Goal: Task Accomplishment & Management: Use online tool/utility

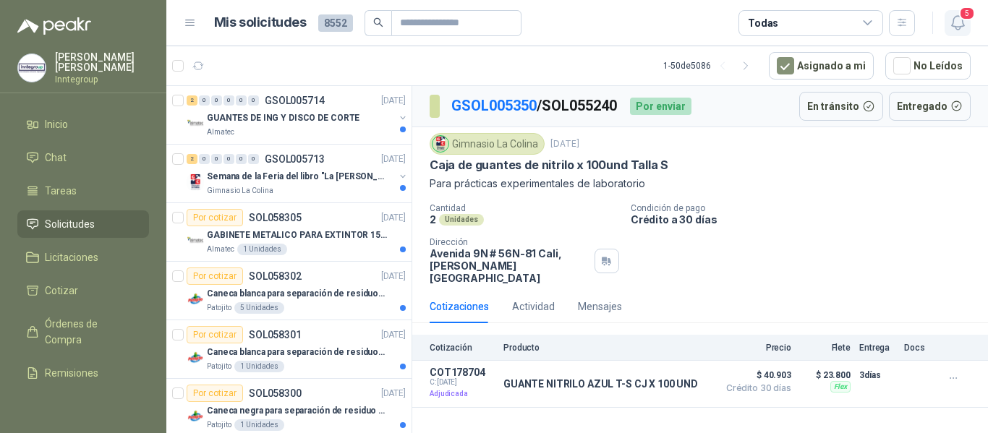
click at [962, 24] on icon "button" at bounding box center [958, 23] width 18 height 18
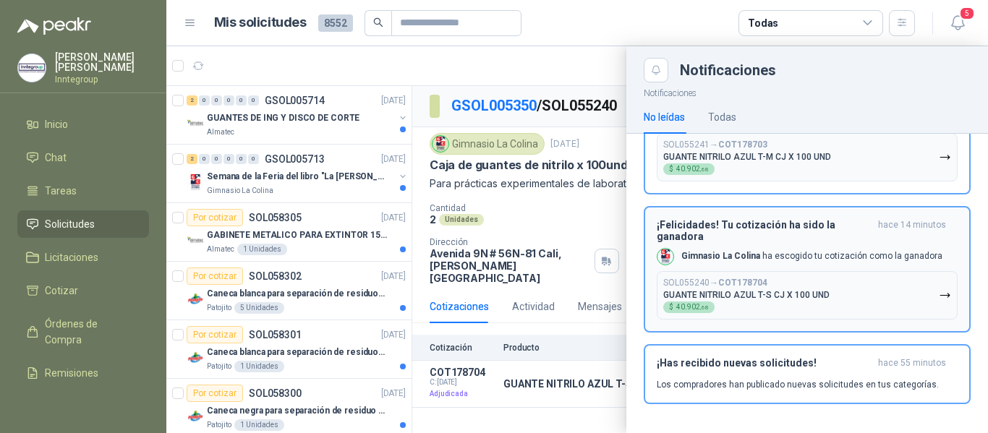
click at [817, 307] on div "SOL055240 → COT178704 GUANTE NITRILO AZUL T-S CJ X 100 UND $ 40.902 ,68" at bounding box center [746, 295] width 166 height 35
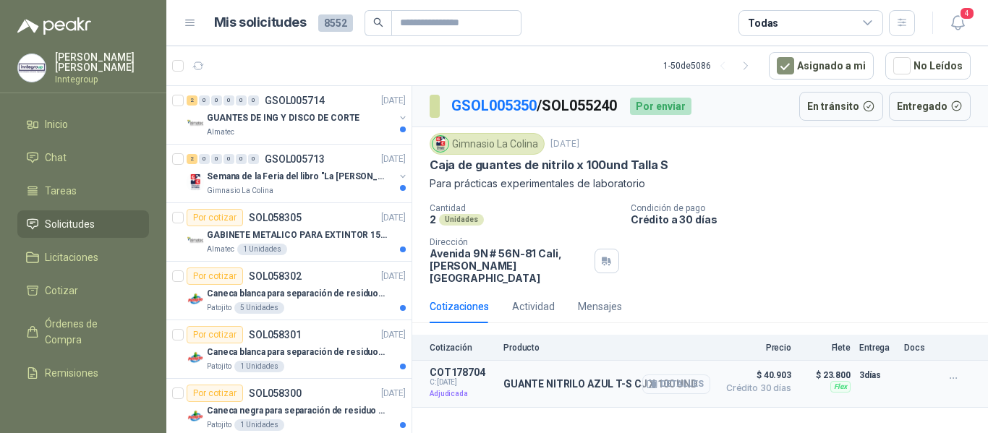
click at [651, 379] on icon "button" at bounding box center [652, 384] width 11 height 11
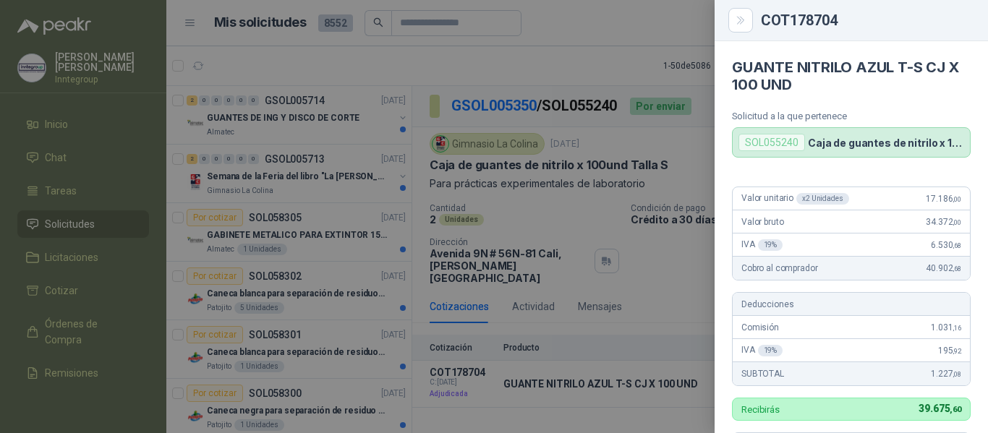
scroll to position [386, 0]
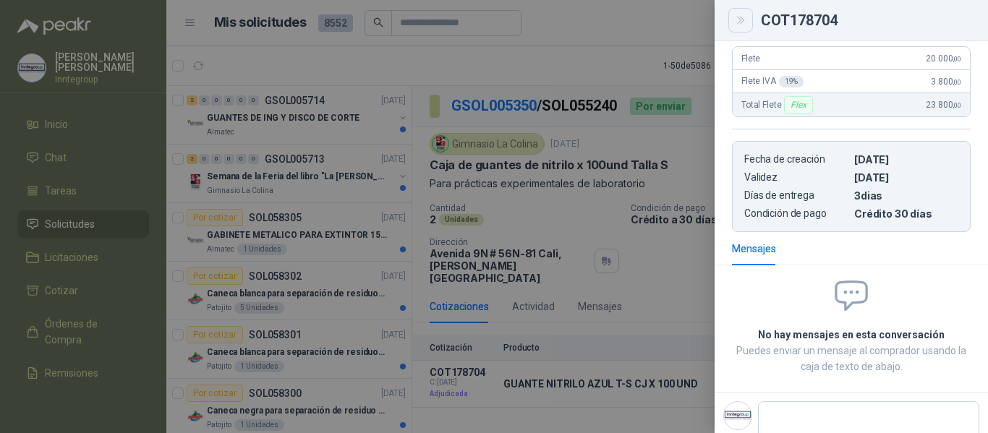
click at [734, 25] on button "Close" at bounding box center [740, 20] width 25 height 25
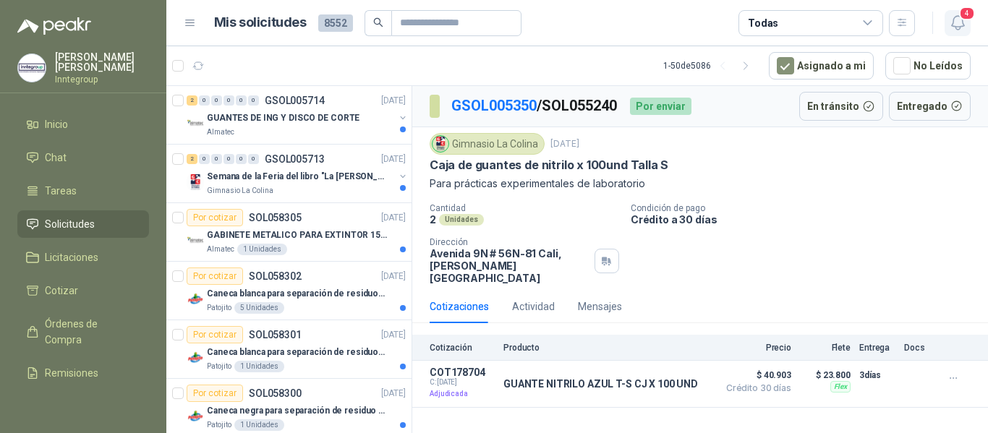
click at [948, 27] on button "4" at bounding box center [958, 23] width 26 height 26
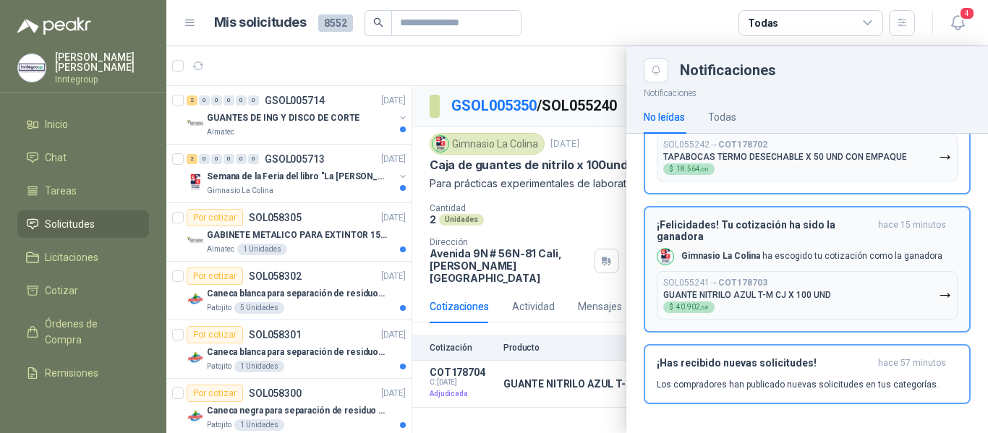
click at [751, 295] on p "GUANTE NITRILO AZUL T-M CJ X 100 UND" at bounding box center [747, 295] width 168 height 10
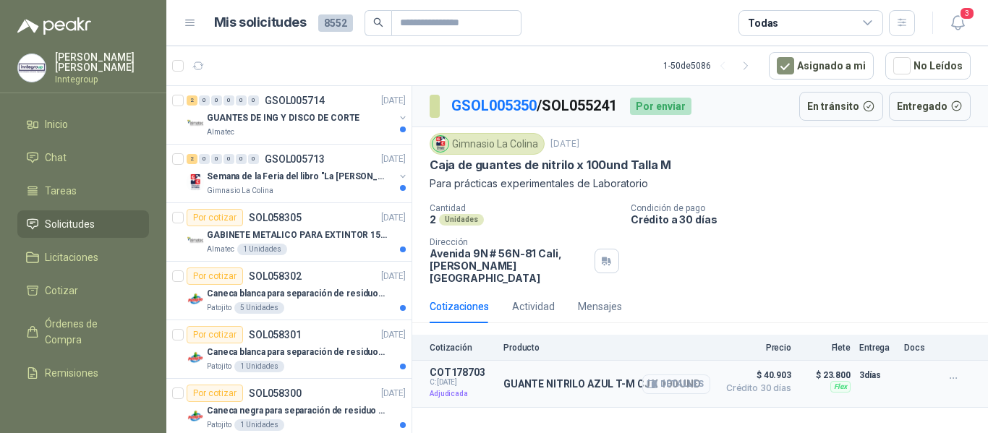
click at [645, 375] on button "Detalles" at bounding box center [676, 385] width 68 height 20
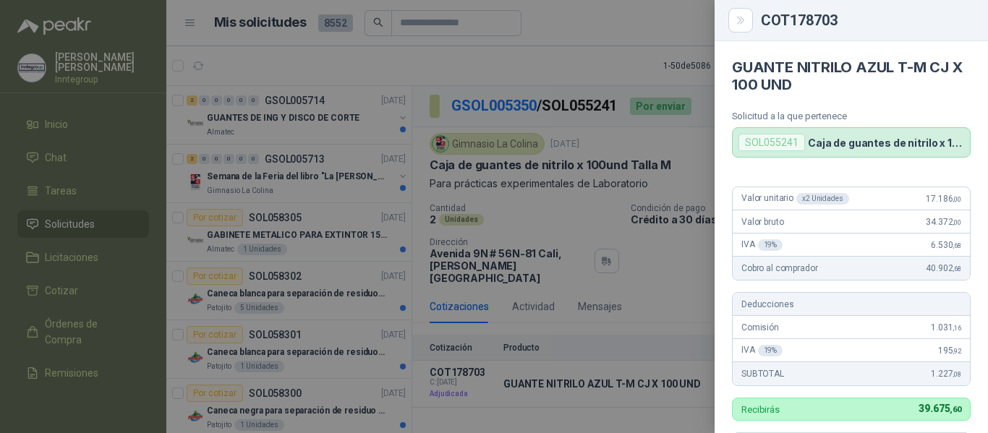
scroll to position [386, 0]
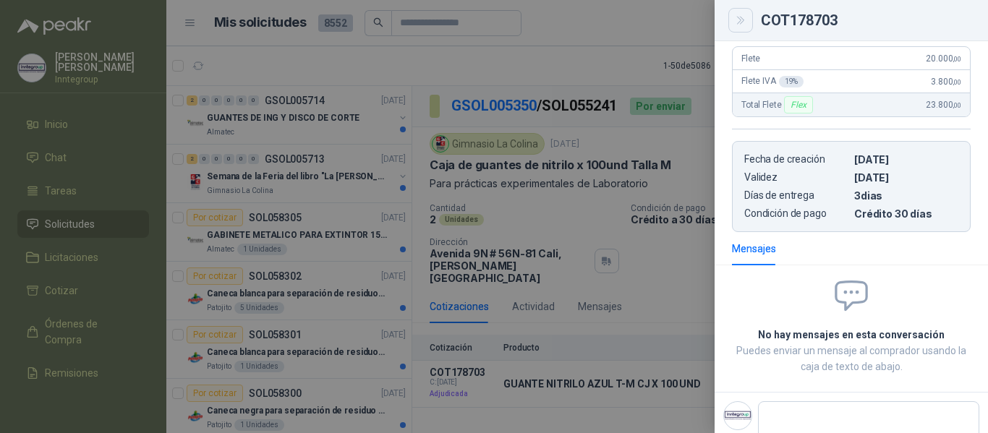
click at [739, 22] on icon "Close" at bounding box center [741, 20] width 12 height 12
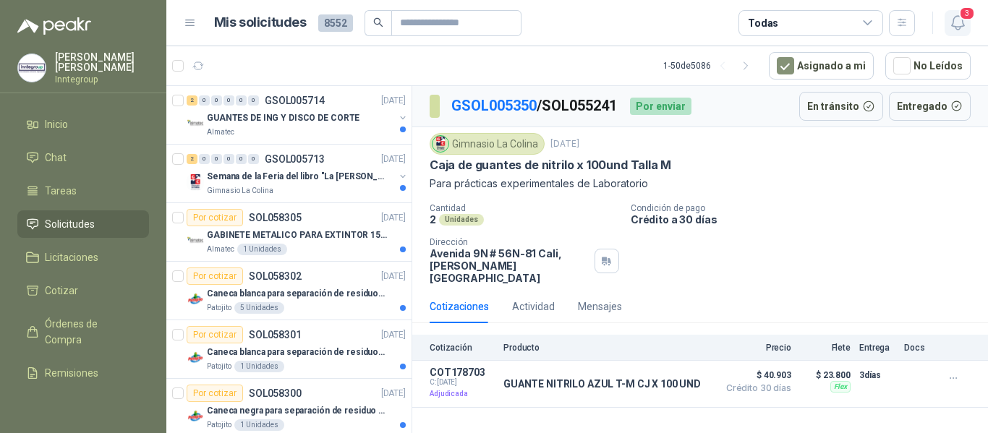
click at [952, 26] on icon "button" at bounding box center [958, 23] width 18 height 18
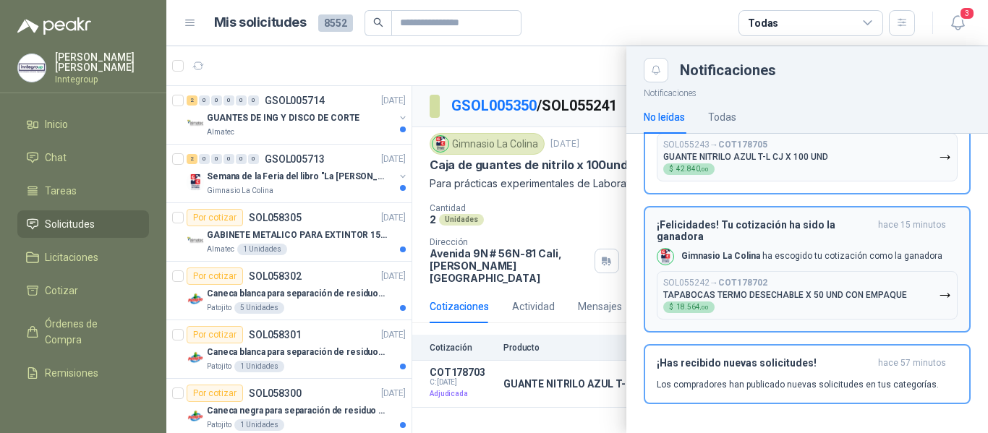
click at [743, 299] on p "TAPABOCAS TERMO DESECHABLE X 50 UND CON EMPAQUE" at bounding box center [785, 295] width 244 height 10
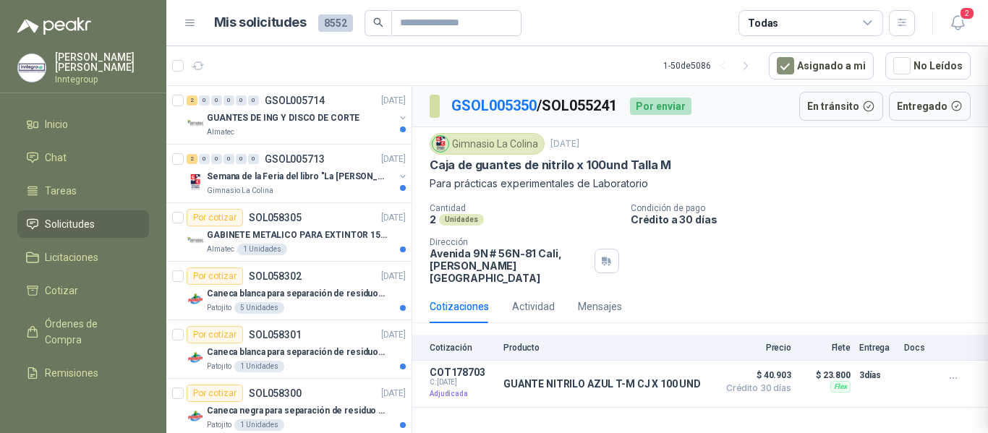
scroll to position [0, 0]
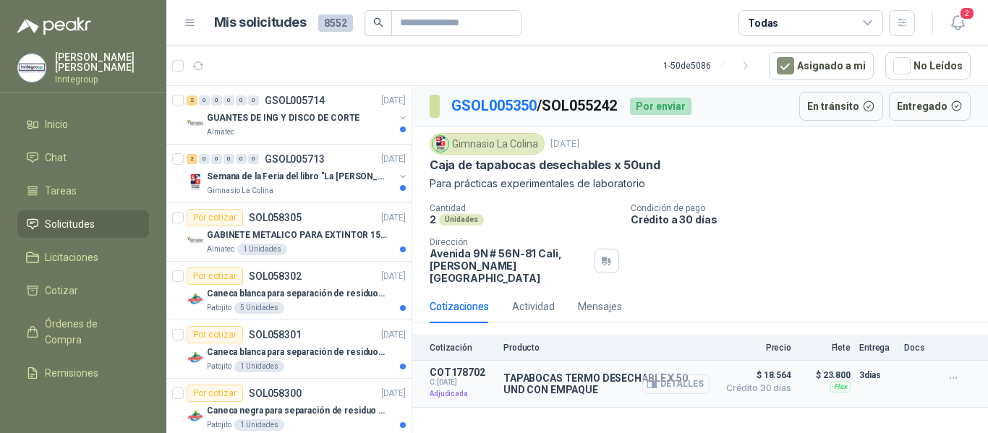
click at [655, 382] on icon "button" at bounding box center [654, 385] width 4 height 6
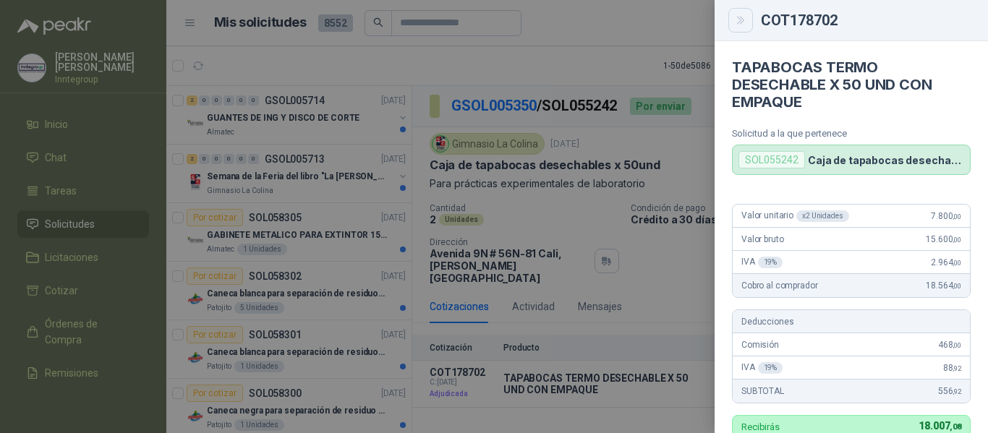
click at [736, 25] on icon "Close" at bounding box center [741, 20] width 12 height 12
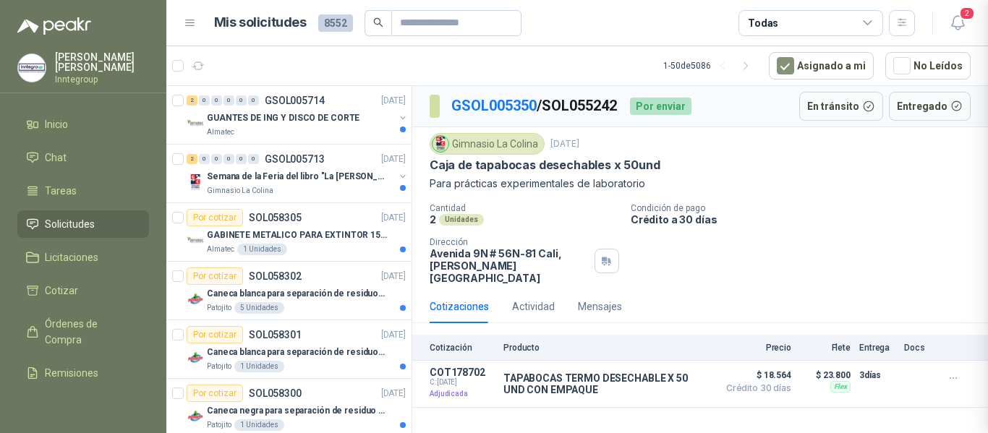
scroll to position [443, 0]
click at [957, 24] on icon "button" at bounding box center [958, 23] width 18 height 18
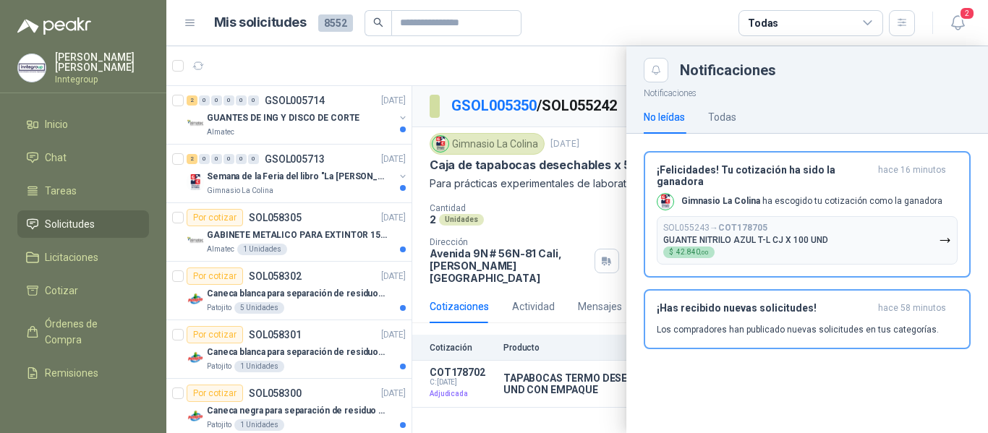
click at [723, 223] on b "COT178705" at bounding box center [742, 228] width 49 height 10
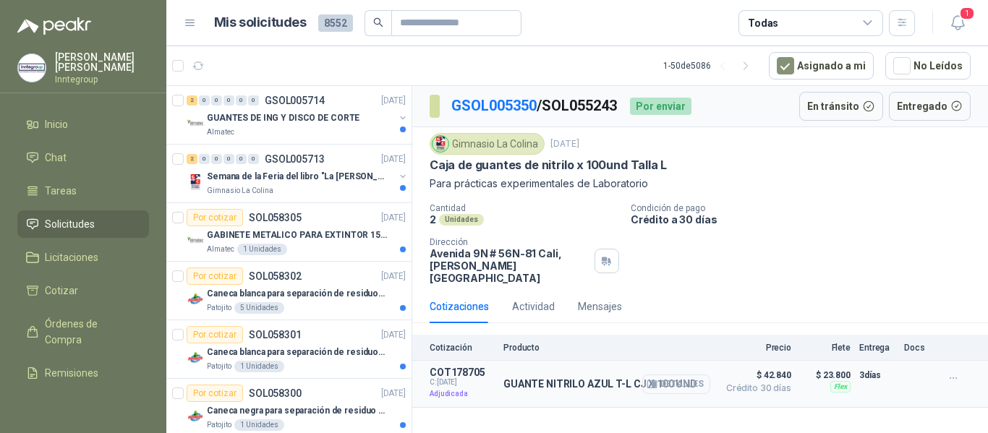
click at [651, 379] on icon "button" at bounding box center [652, 384] width 11 height 11
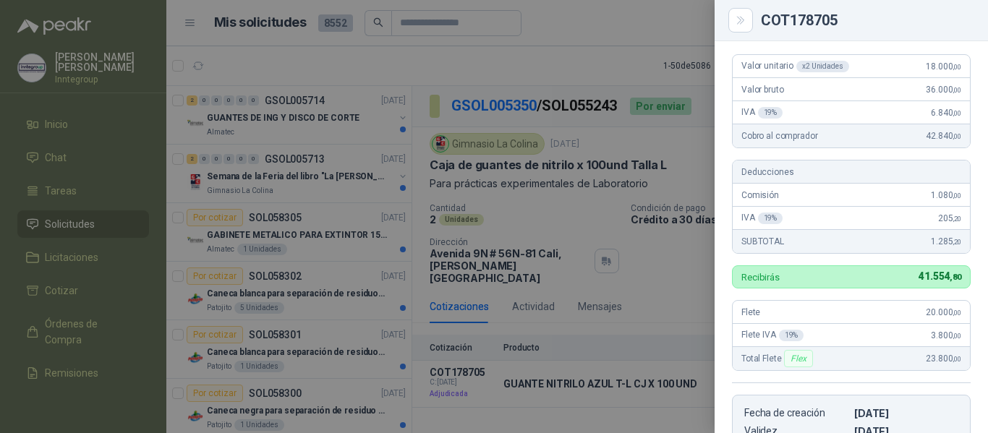
scroll to position [145, 0]
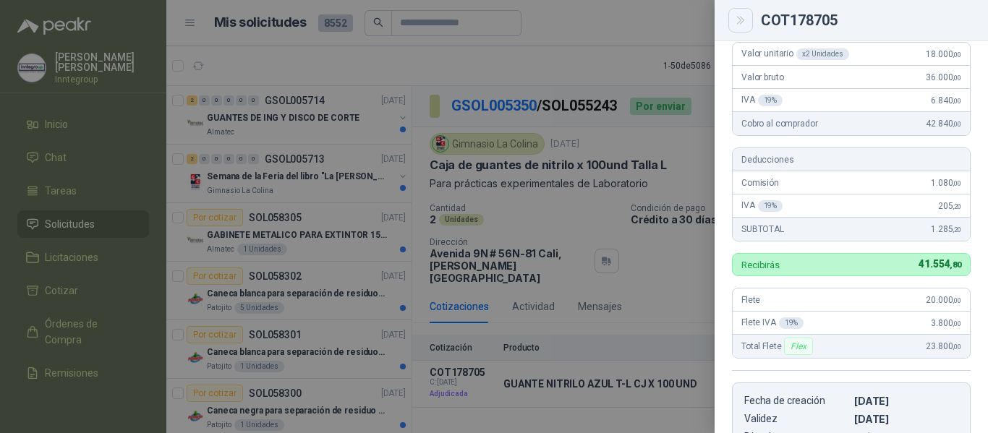
click at [735, 25] on icon "Close" at bounding box center [741, 20] width 12 height 12
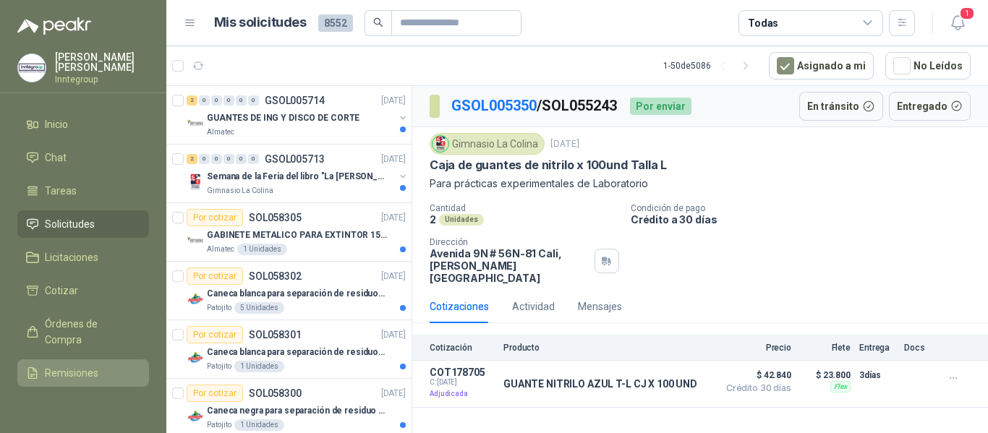
click at [63, 367] on span "Remisiones" at bounding box center [72, 373] width 54 height 16
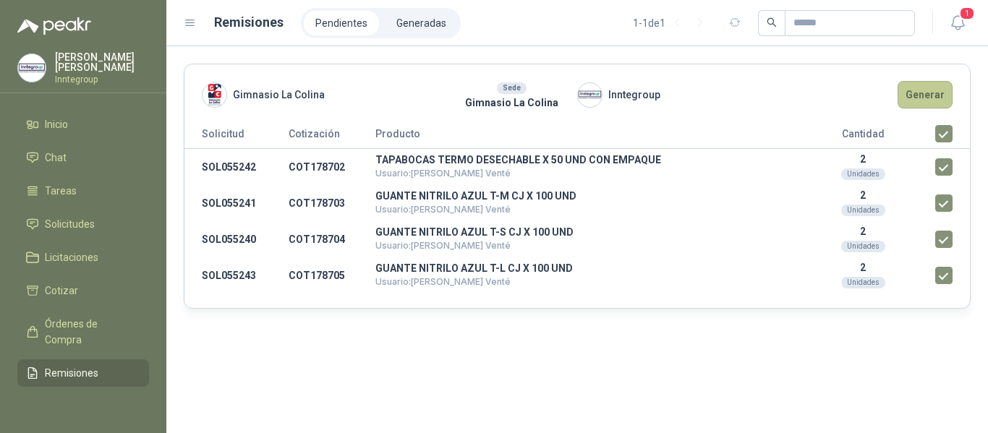
click at [927, 103] on button "Generar" at bounding box center [925, 94] width 55 height 27
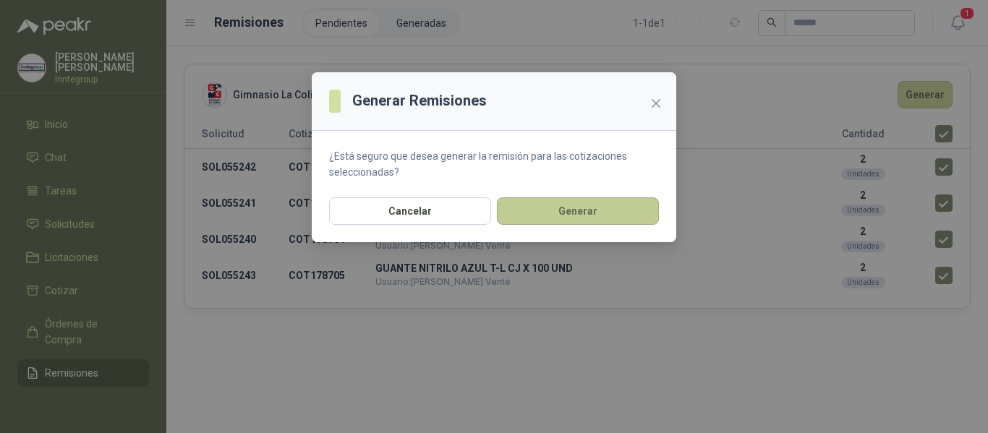
click at [576, 213] on button "Generar" at bounding box center [578, 210] width 162 height 27
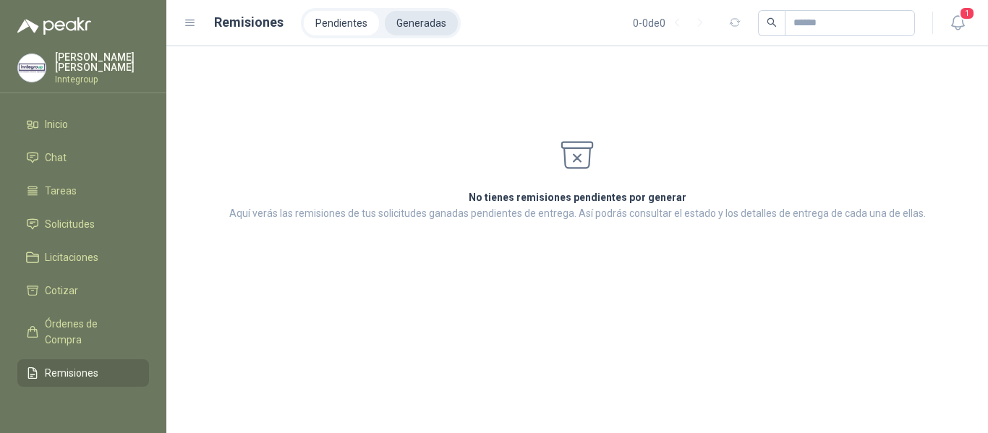
click at [435, 22] on li "Generadas" at bounding box center [421, 23] width 73 height 25
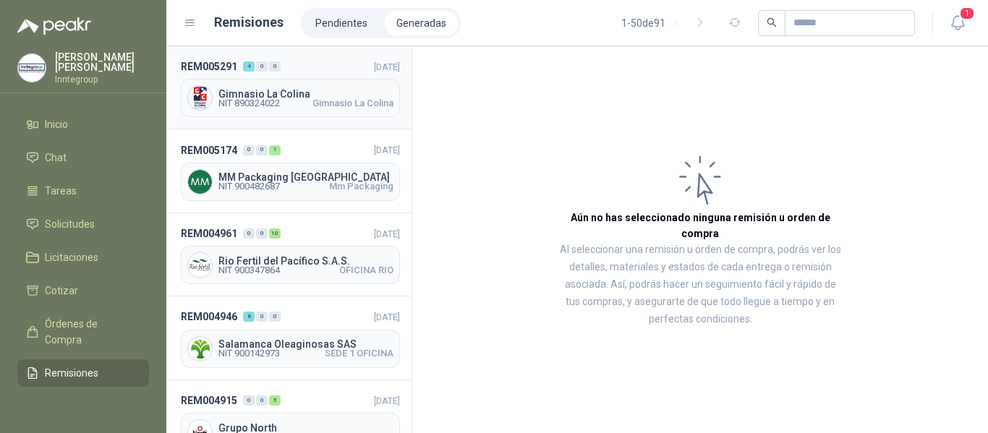
click at [298, 100] on span "NIT 890324022 Gimnasio La Colina" at bounding box center [305, 103] width 175 height 9
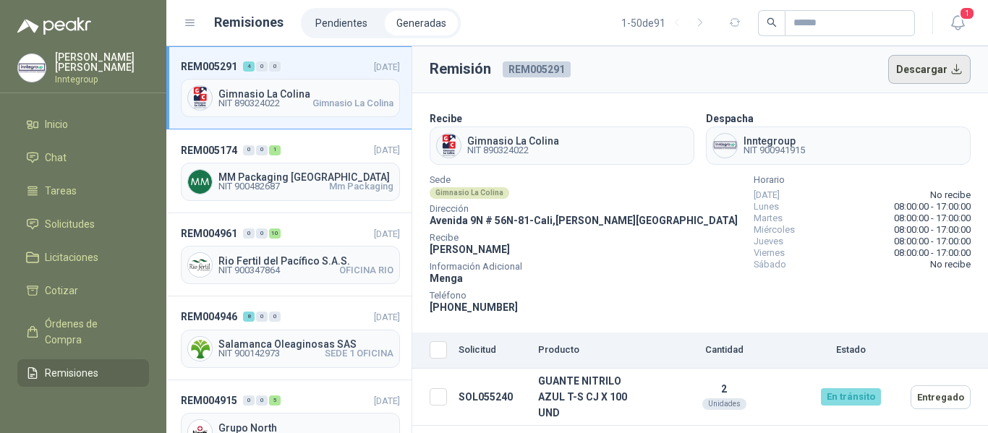
click at [922, 71] on button "Descargar" at bounding box center [929, 69] width 83 height 29
